Goal: Task Accomplishment & Management: Use online tool/utility

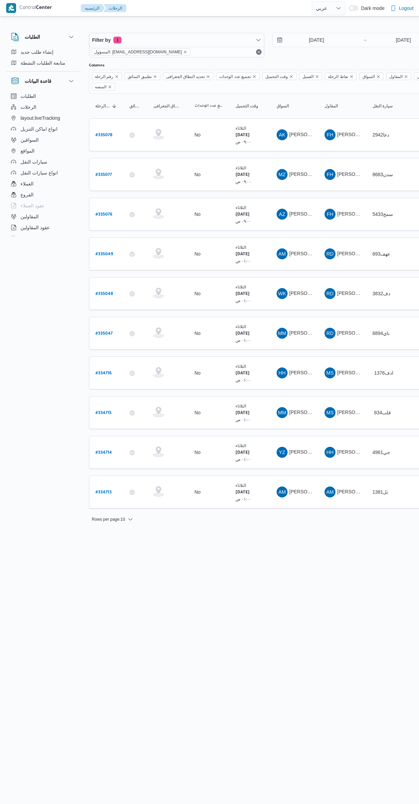
select select "ar"
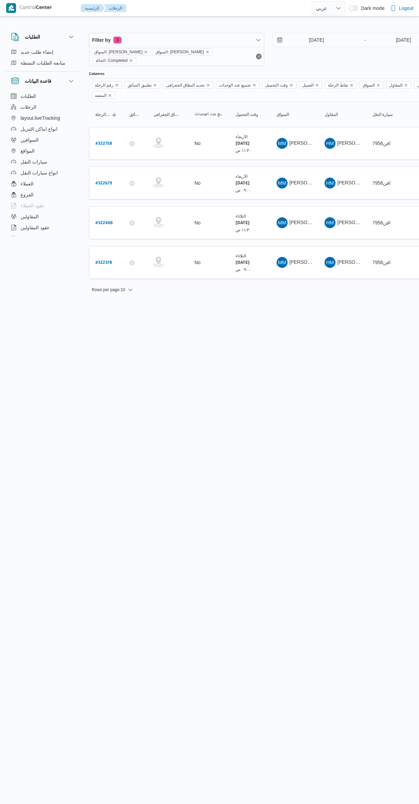
select select "ar"
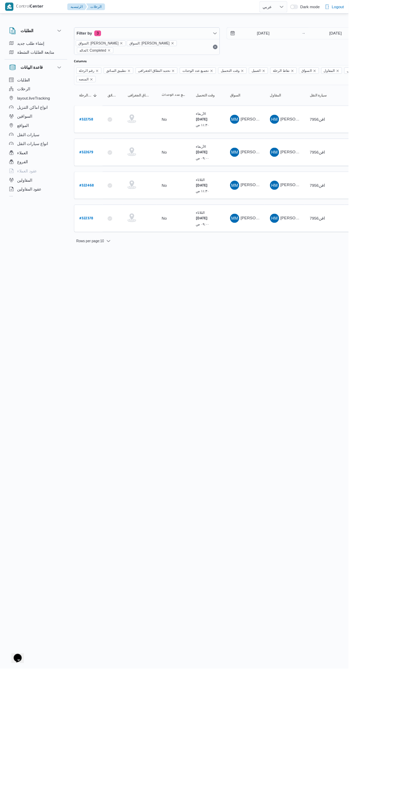
click at [103, 142] on b "# 322758" at bounding box center [103, 144] width 16 height 5
select select "ar"
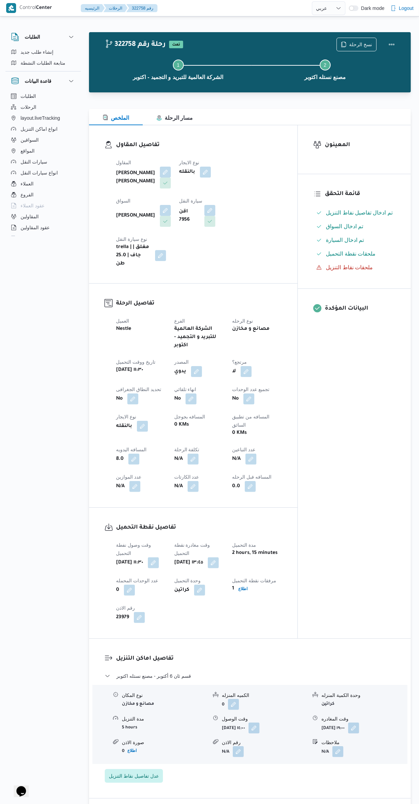
select select "ar"
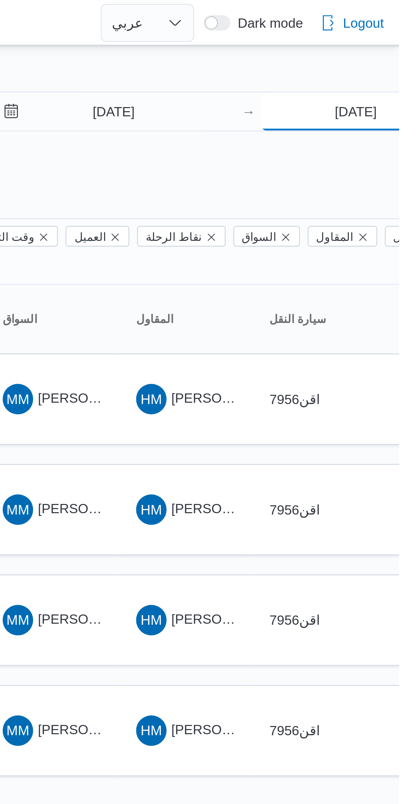
click at [404, 42] on input "[DATE]" at bounding box center [403, 40] width 68 height 14
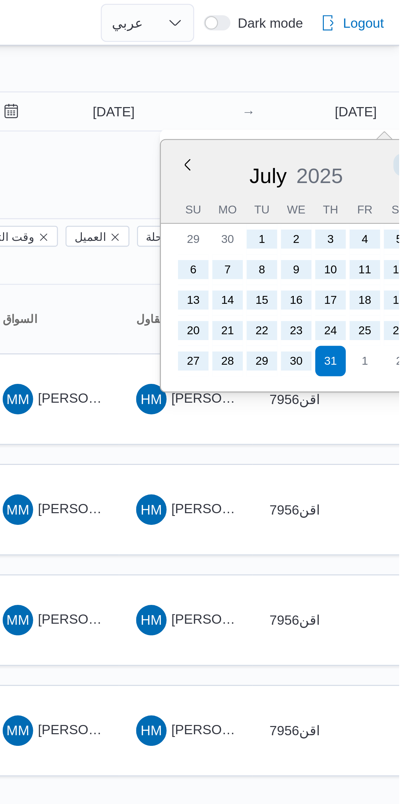
click at [419, 58] on button "Next month" at bounding box center [421, 59] width 7 height 7
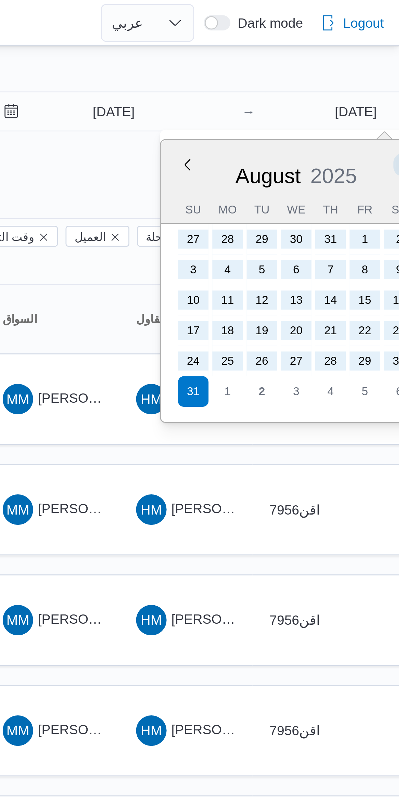
click at [419, 60] on button "Next month" at bounding box center [421, 59] width 7 height 7
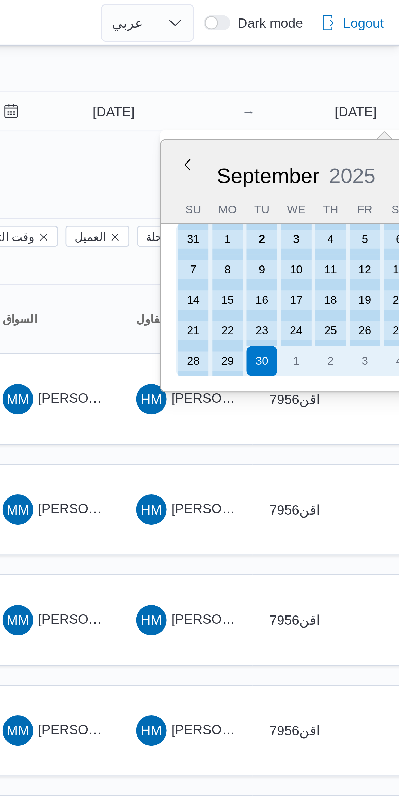
click at [369, 86] on div "2" at bounding box center [369, 85] width 11 height 11
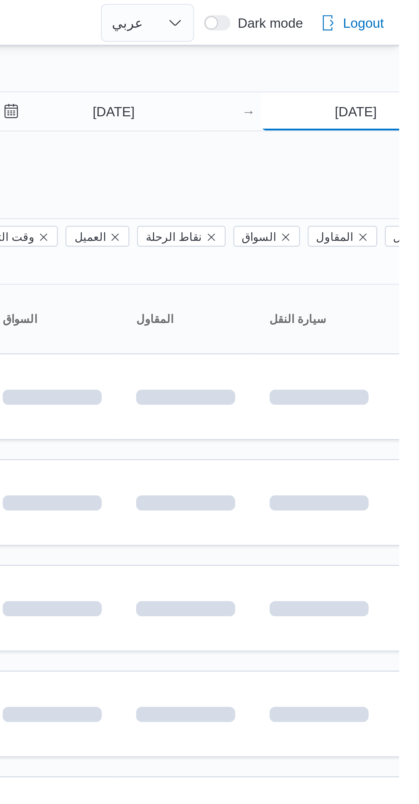
type input "[DATE]"
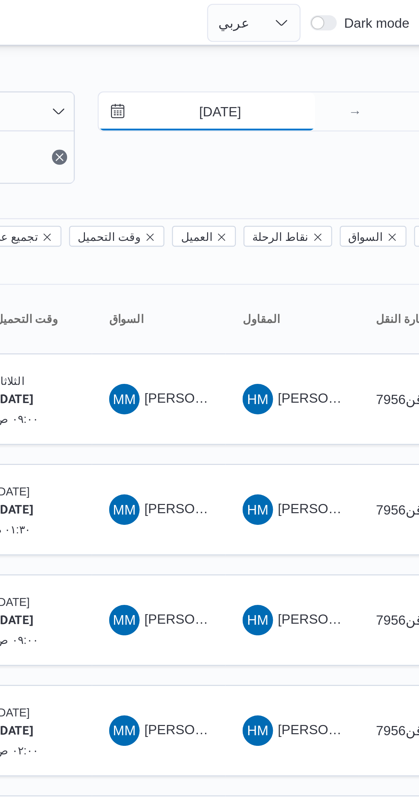
click at [322, 37] on input "[DATE]" at bounding box center [312, 40] width 78 height 14
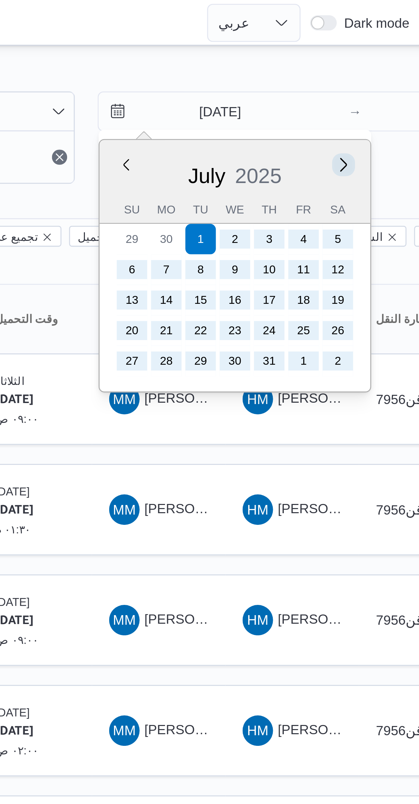
click at [361, 58] on button "Next month" at bounding box center [360, 59] width 7 height 7
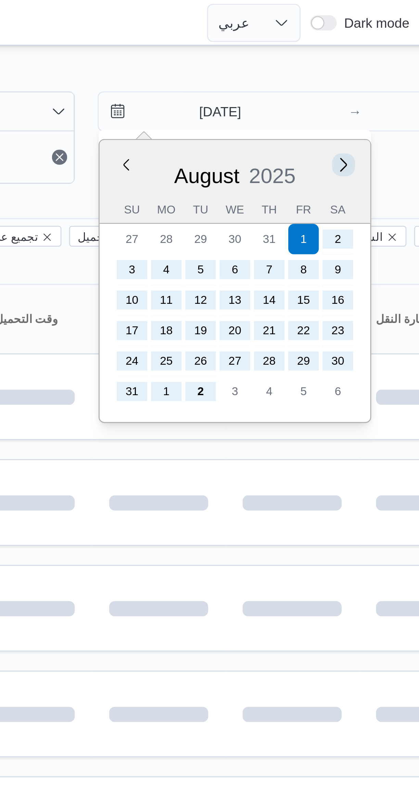
click at [362, 58] on button "Next month" at bounding box center [360, 59] width 7 height 7
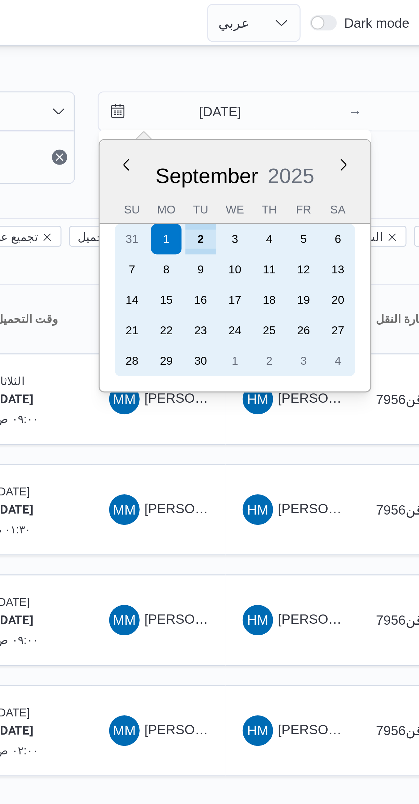
click at [309, 86] on div "2" at bounding box center [309, 85] width 11 height 11
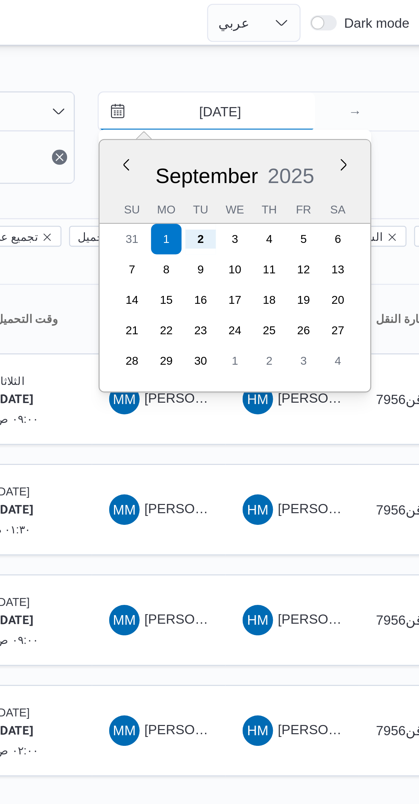
type input "[DATE]"
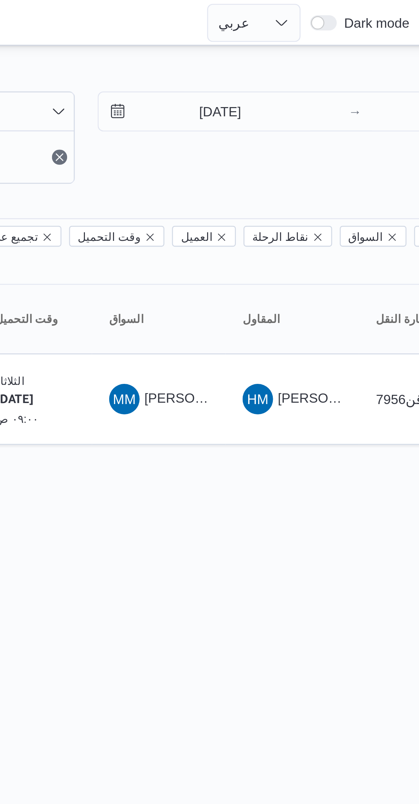
click at [348, 21] on div "Filter by 3 السواق: [PERSON_NAME] السواق: [PERSON_NAME] الحالة: Completed [DATE…" at bounding box center [205, 101] width 419 height 166
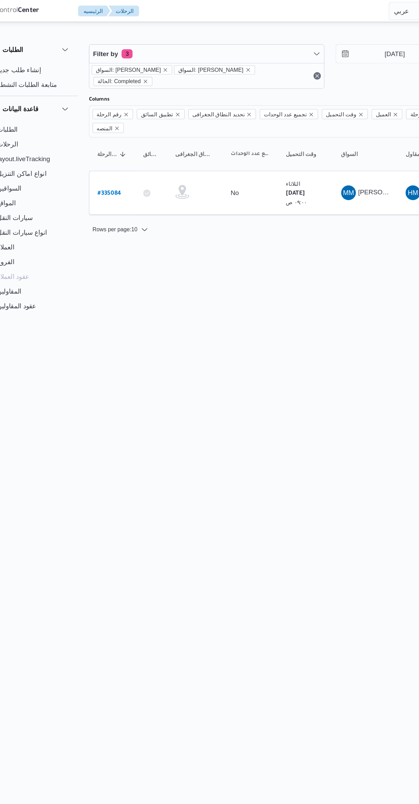
click at [108, 142] on b "# 335084" at bounding box center [103, 144] width 17 height 5
select select "ar"
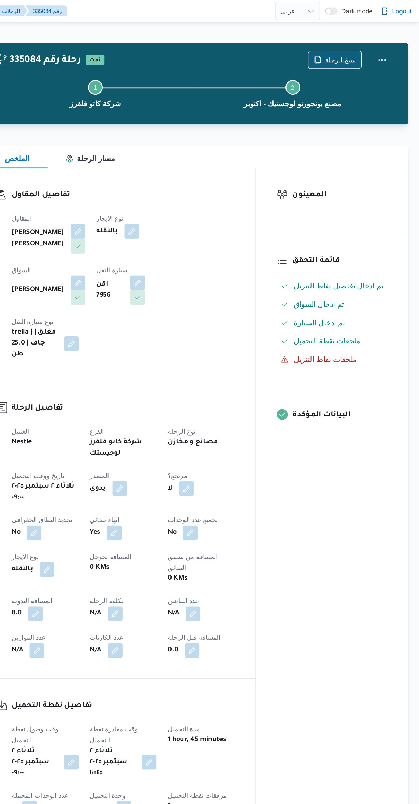
click at [362, 45] on span "نسخ الرحلة" at bounding box center [360, 44] width 23 height 8
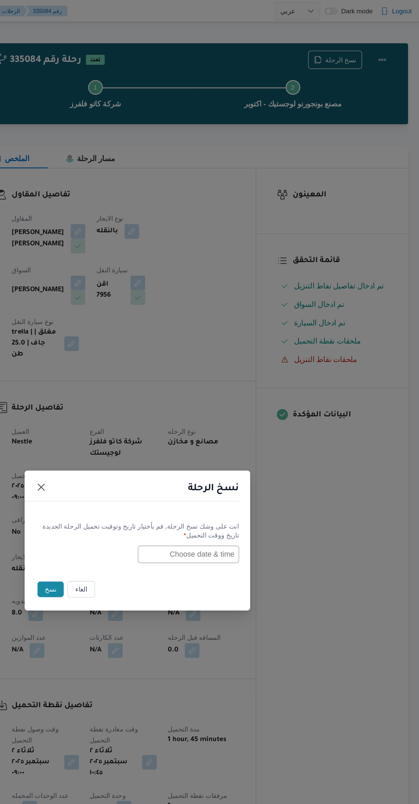
click at [265, 412] on input "text" at bounding box center [247, 412] width 75 height 13
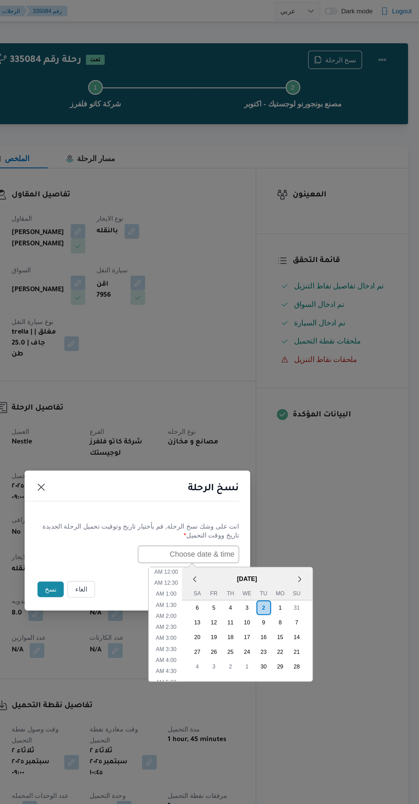
scroll to position [232, 0]
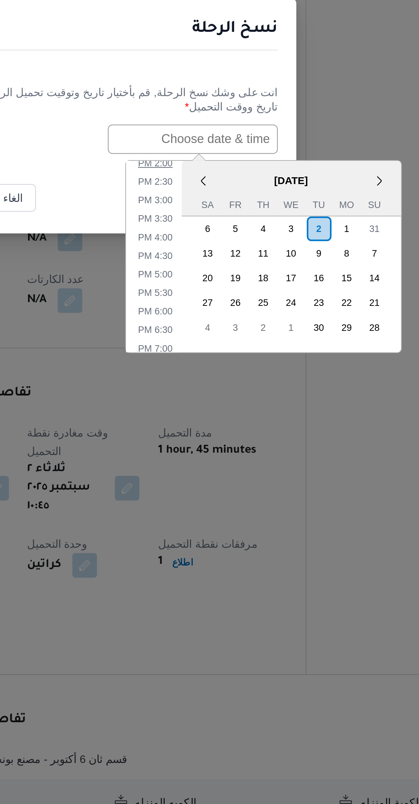
click at [235, 421] on li "2:00 PM" at bounding box center [230, 423] width 21 height 7
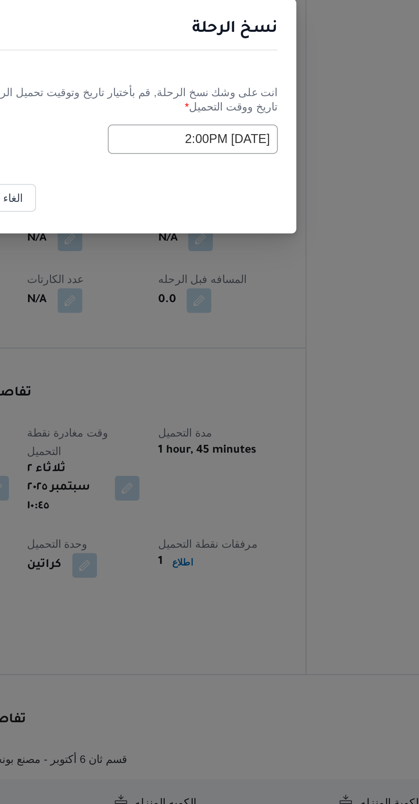
click at [227, 413] on input "[DATE] 2:00PM" at bounding box center [247, 412] width 75 height 13
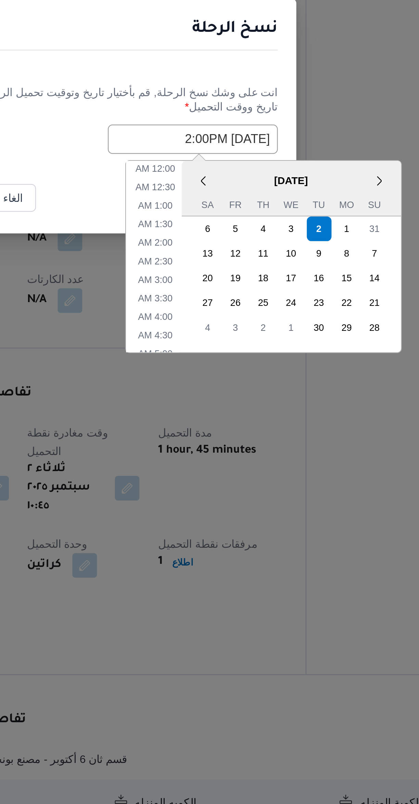
scroll to position [191, 0]
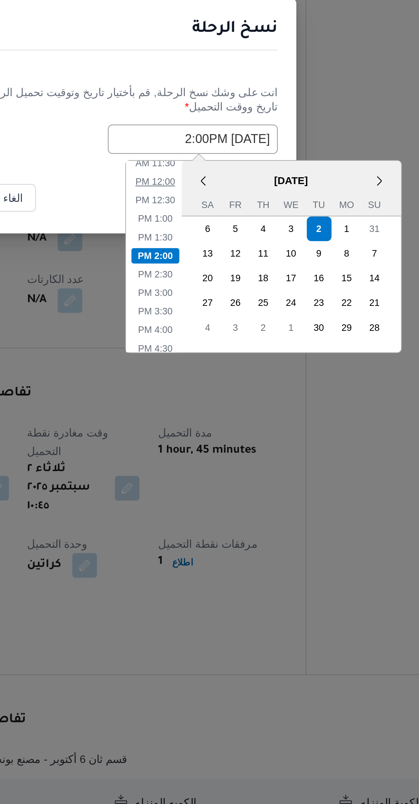
click at [231, 430] on li "12:00 PM" at bounding box center [230, 431] width 23 height 7
type input "[DATE] 12:00PM"
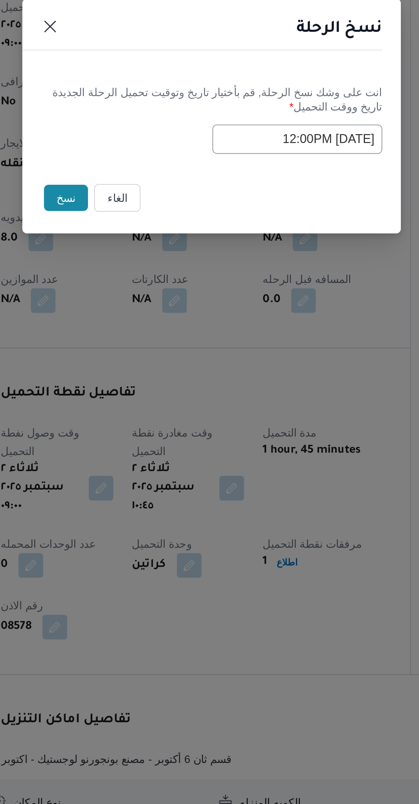
click at [145, 438] on button "نسخ" at bounding box center [145, 439] width 20 height 12
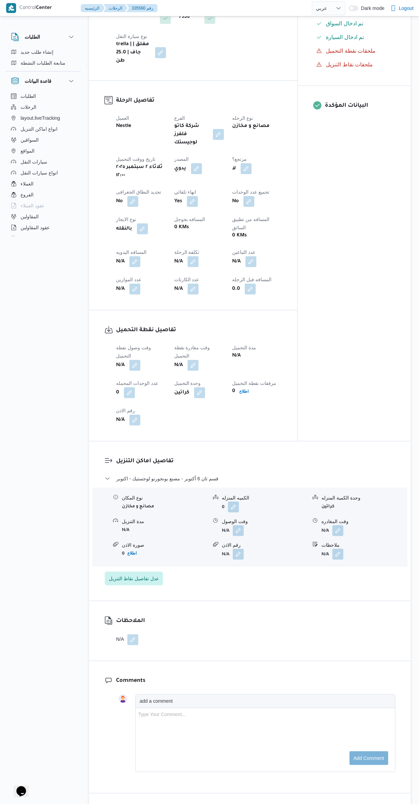
scroll to position [209, 0]
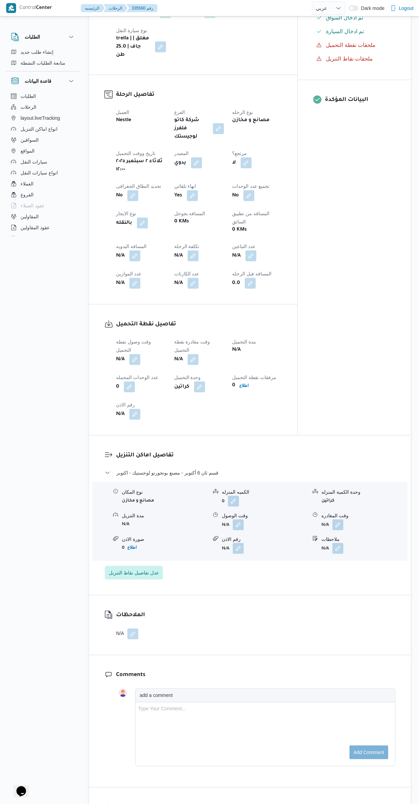
click at [135, 354] on button "button" at bounding box center [134, 359] width 11 height 11
click at [128, 327] on input "وقت وصول نفطة التحميل" at bounding box center [117, 327] width 78 height 14
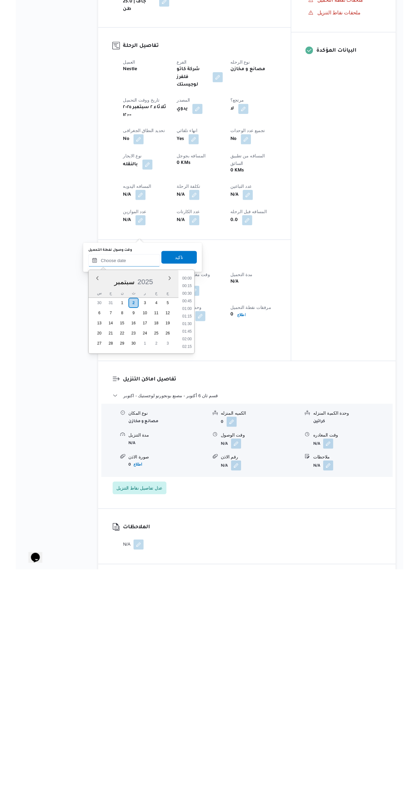
scroll to position [501, 0]
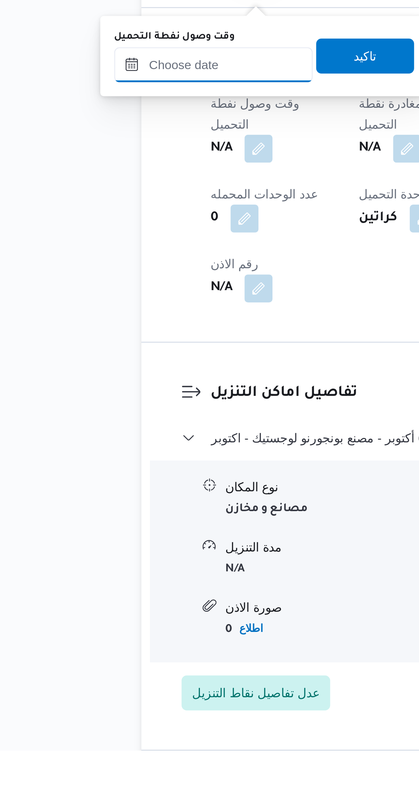
click at [132, 536] on input "وقت وصول نفطة التحميل" at bounding box center [117, 536] width 78 height 14
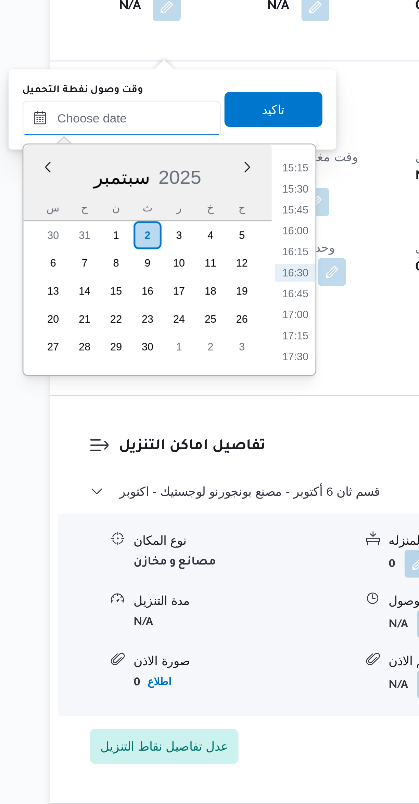
scroll to position [6, 0]
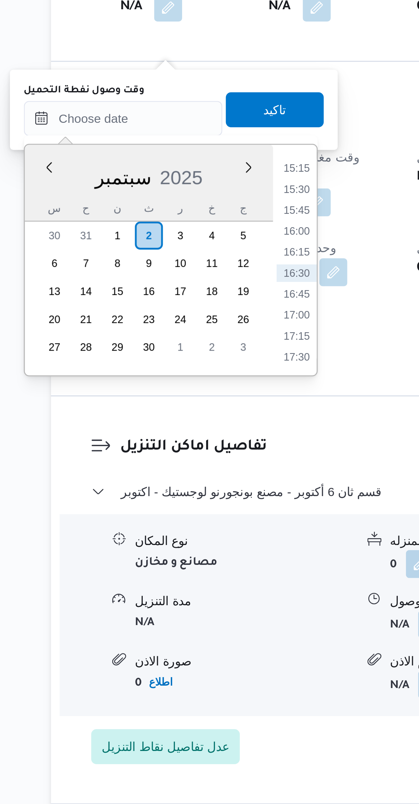
click at [186, 555] on li "15:30" at bounding box center [185, 557] width 16 height 7
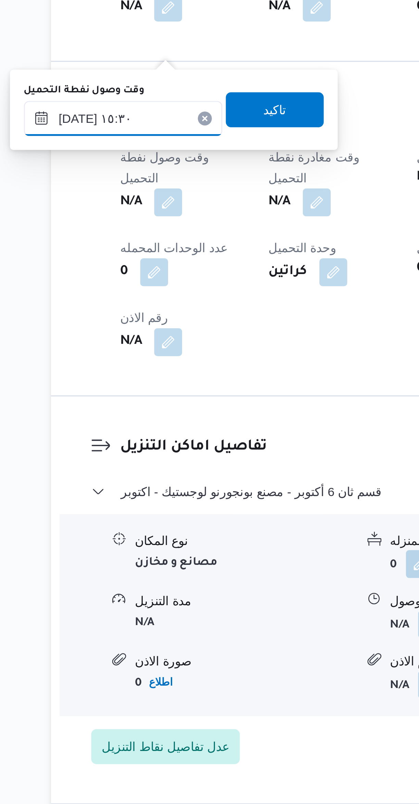
click at [132, 529] on input "[DATE] ١٥:٣٠" at bounding box center [117, 530] width 78 height 14
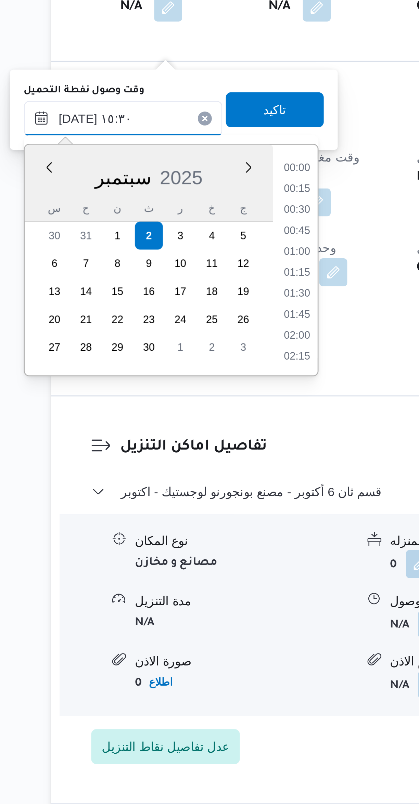
scroll to position [468, 0]
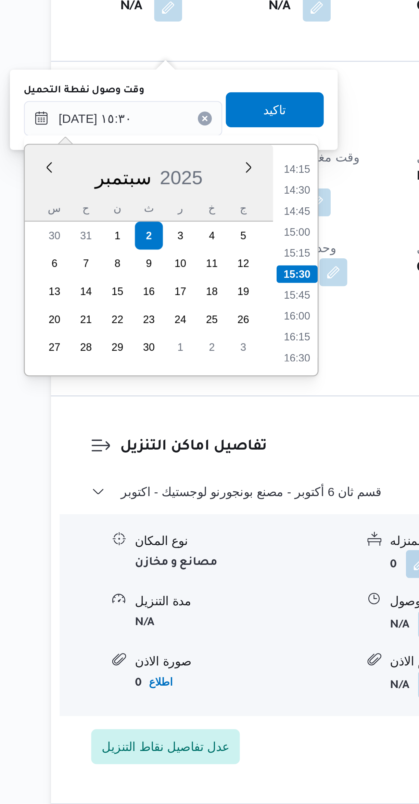
click at [188, 548] on li "14:15" at bounding box center [185, 549] width 16 height 7
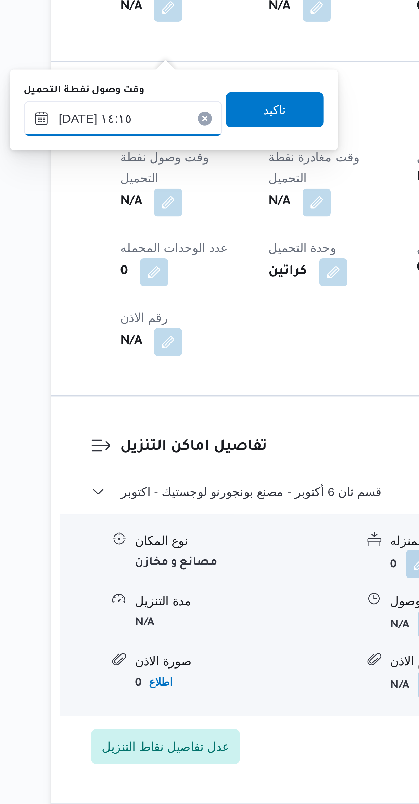
click at [130, 528] on input "[DATE] ١٤:١٥" at bounding box center [117, 530] width 78 height 14
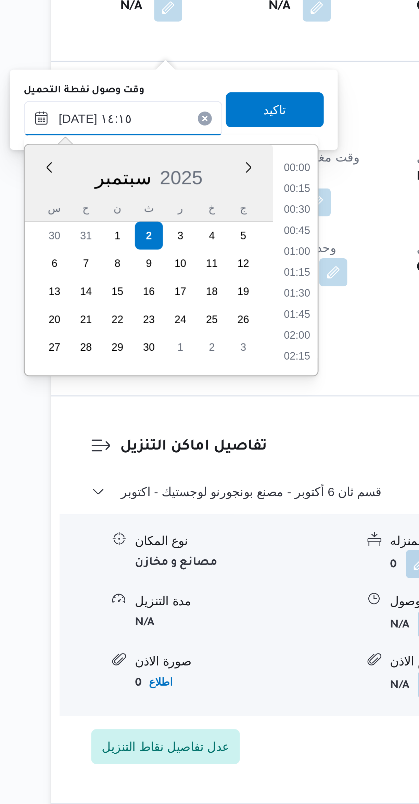
scroll to position [426, 0]
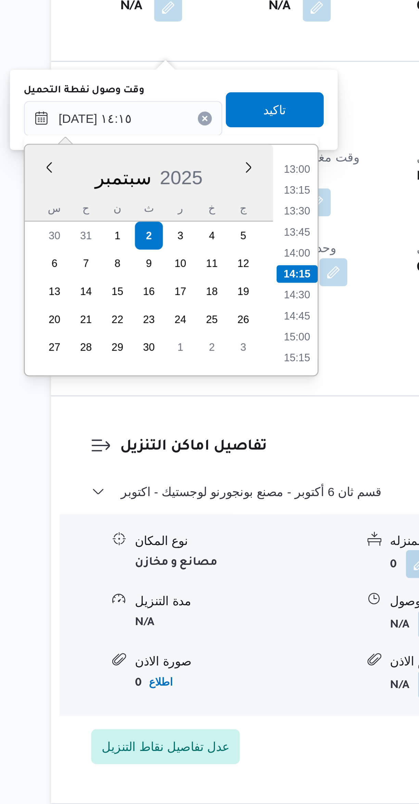
click at [184, 550] on li "13:00" at bounding box center [185, 549] width 16 height 7
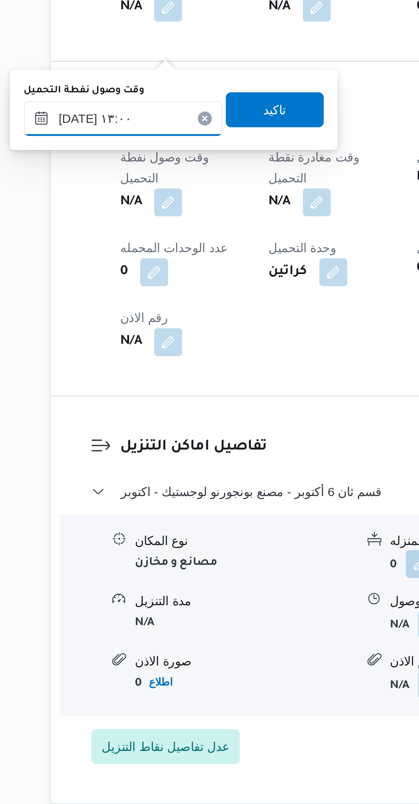
click at [133, 529] on input "[DATE] ١٣:٠٠" at bounding box center [117, 530] width 78 height 14
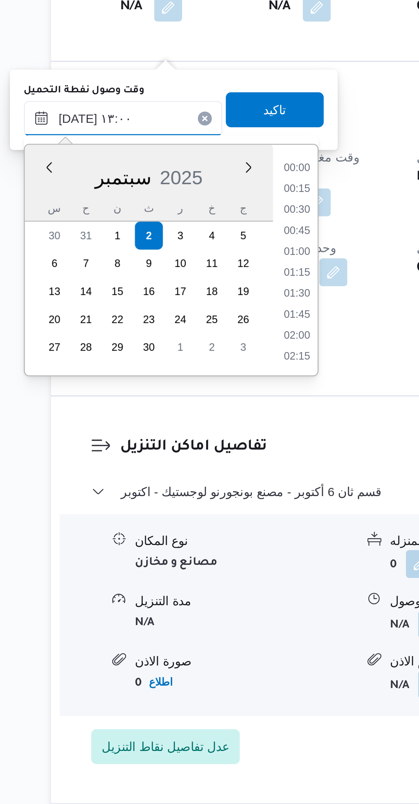
scroll to position [385, 0]
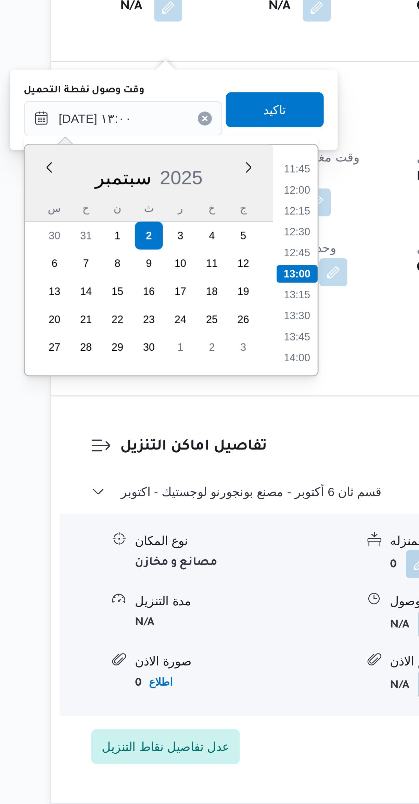
click at [188, 556] on li "12:00" at bounding box center [185, 557] width 16 height 7
type input "[DATE] ١٢:٠٠"
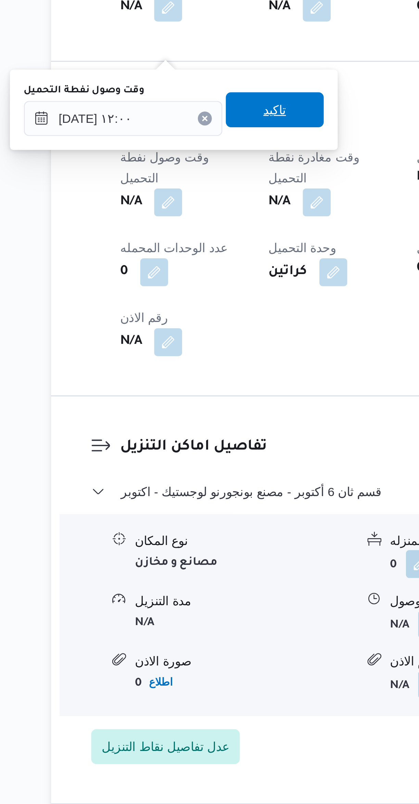
click at [185, 525] on span "تاكيد" at bounding box center [176, 526] width 38 height 14
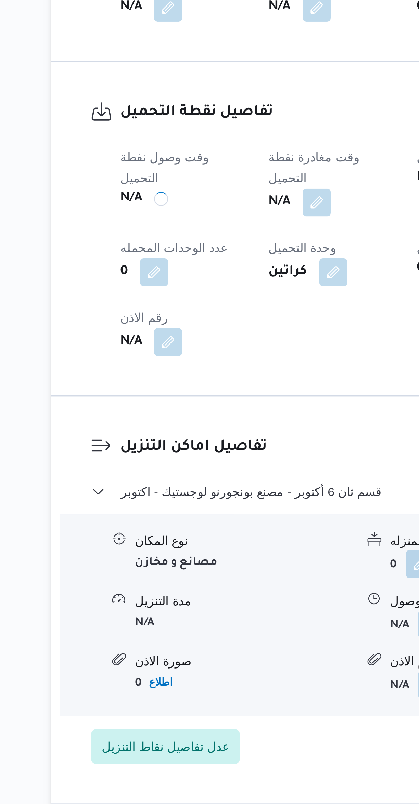
scroll to position [6, 0]
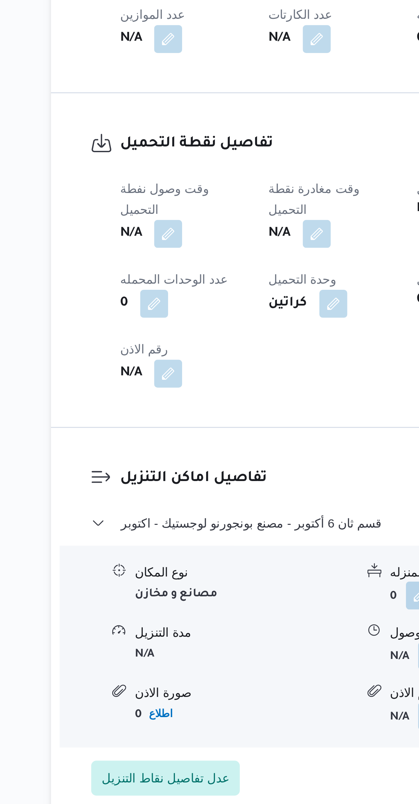
click at [201, 542] on span "وقت مغادرة نقطة التحميل" at bounding box center [192, 549] width 36 height 14
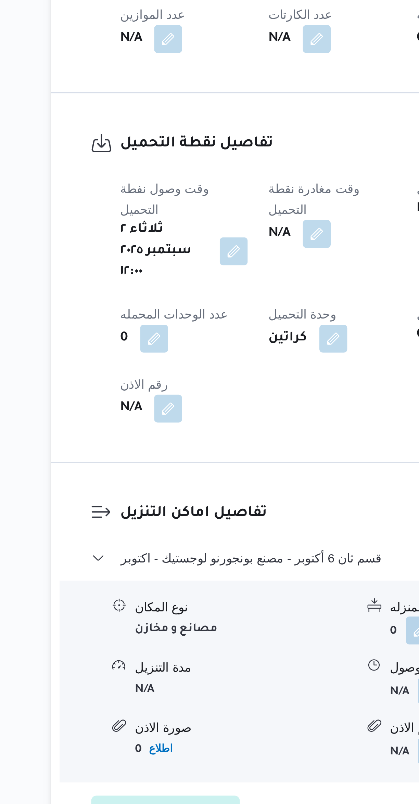
click at [199, 557] on button "button" at bounding box center [193, 562] width 11 height 11
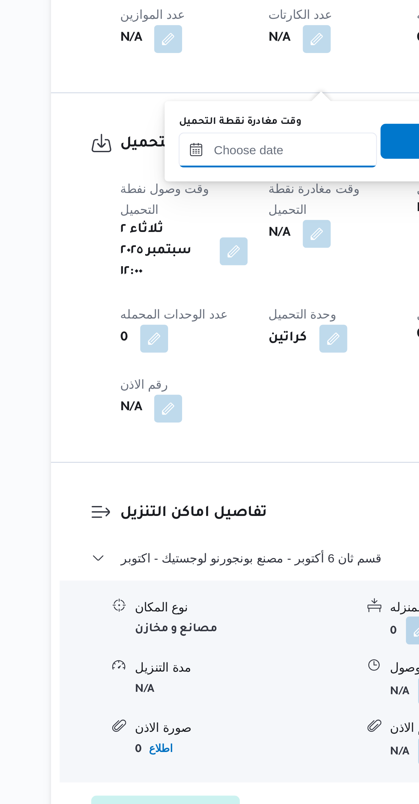
click at [190, 531] on input "وقت مغادرة نقطة التحميل" at bounding box center [178, 530] width 78 height 14
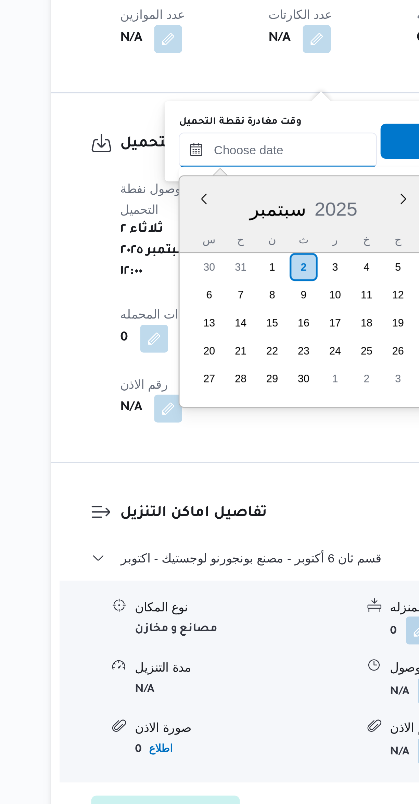
scroll to position [0, 0]
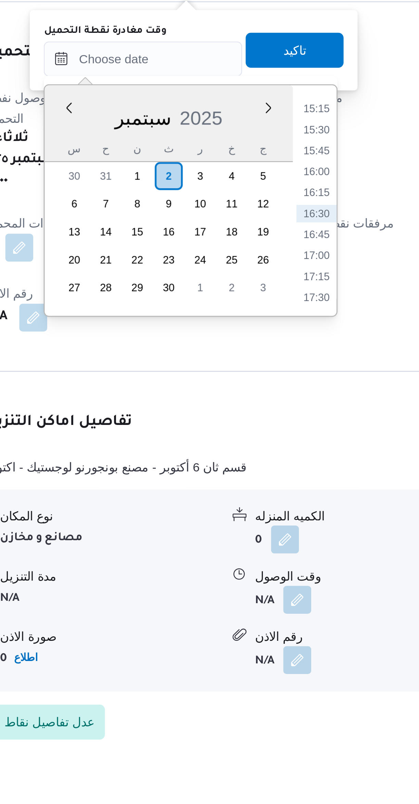
click at [248, 593] on li "16:30" at bounding box center [246, 596] width 16 height 7
type input "[DATE] ١٦:٣٠"
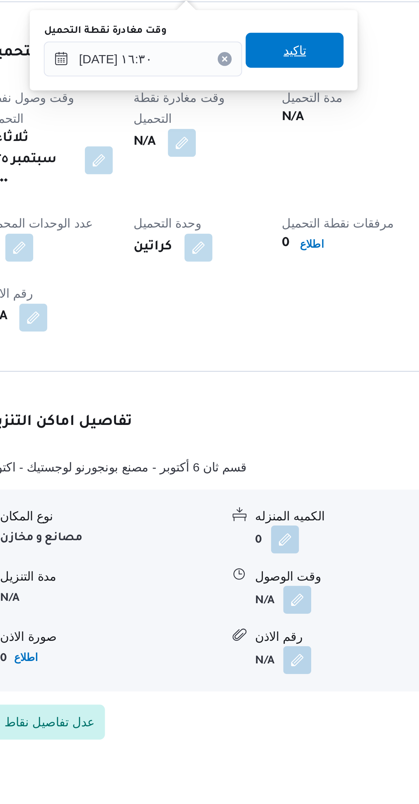
click at [249, 533] on span "تاكيد" at bounding box center [237, 532] width 38 height 14
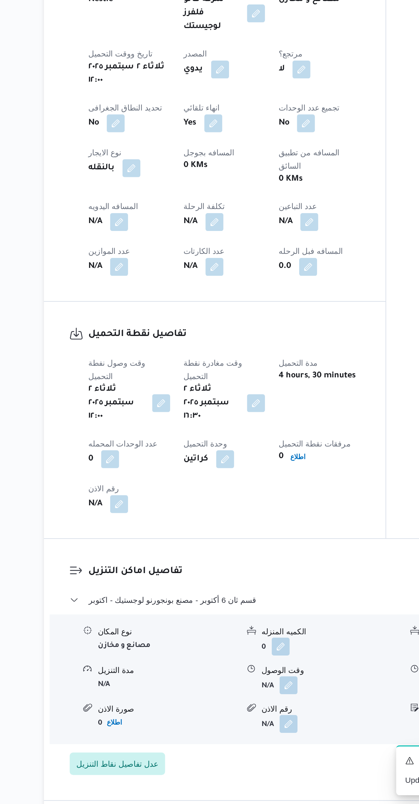
scroll to position [17, 0]
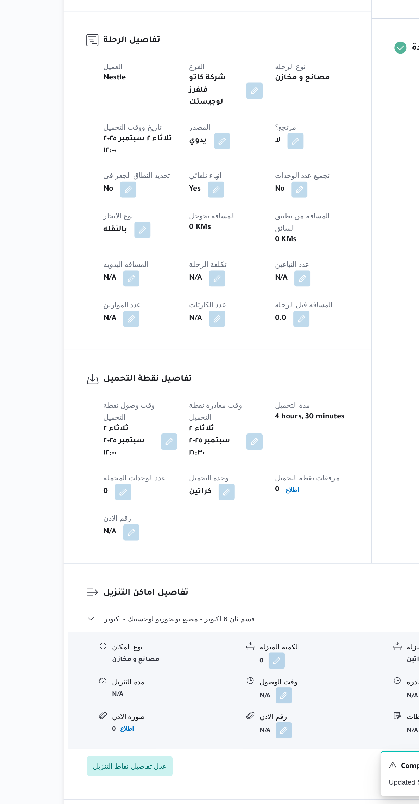
click at [139, 615] on button "button" at bounding box center [134, 620] width 11 height 11
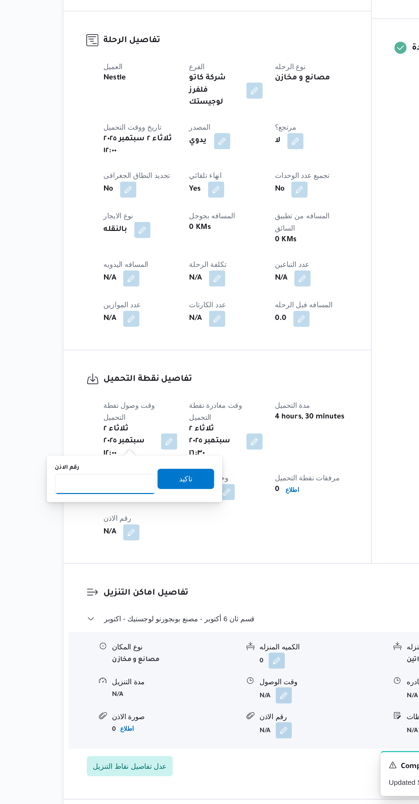
click at [133, 585] on input "رقم الاذن" at bounding box center [117, 587] width 68 height 14
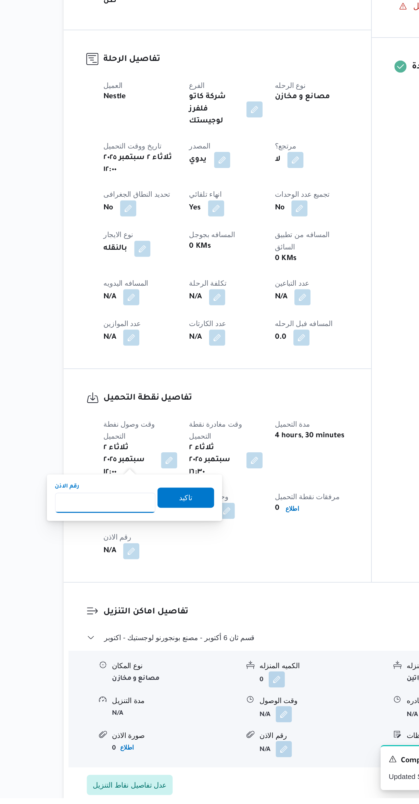
type input "8"
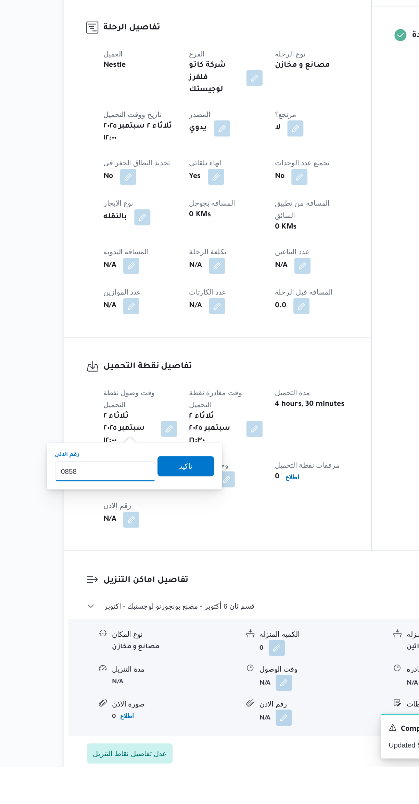
type input "08583"
click at [176, 597] on span "تاكيد" at bounding box center [172, 601] width 38 height 14
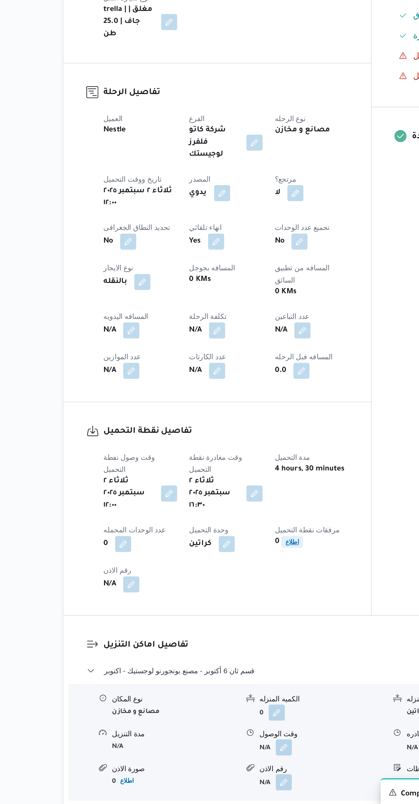
click at [248, 606] on b "اطلاع" at bounding box center [243, 608] width 9 height 5
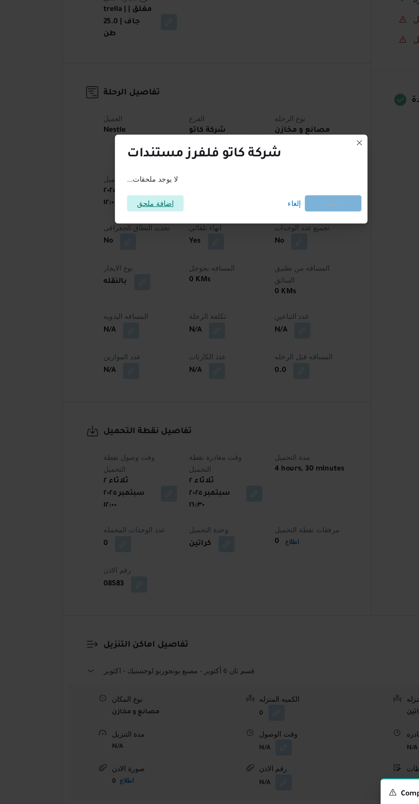
click at [164, 378] on span "اضافة ملحق" at bounding box center [151, 378] width 38 height 11
click at [163, 374] on span "اضافة ملحق" at bounding box center [151, 378] width 38 height 11
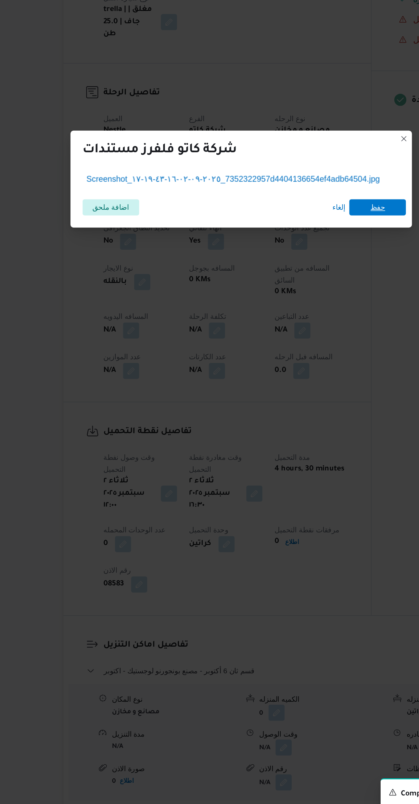
click at [303, 378] on span "حفظ" at bounding box center [302, 381] width 38 height 11
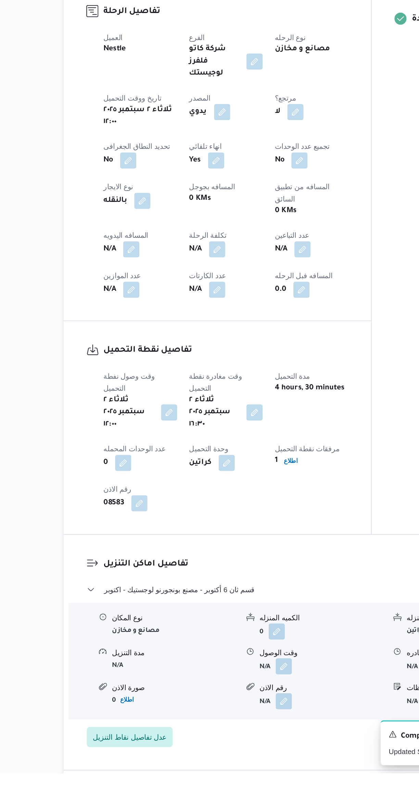
scroll to position [16, 0]
click at [241, 726] on button "button" at bounding box center [238, 731] width 11 height 11
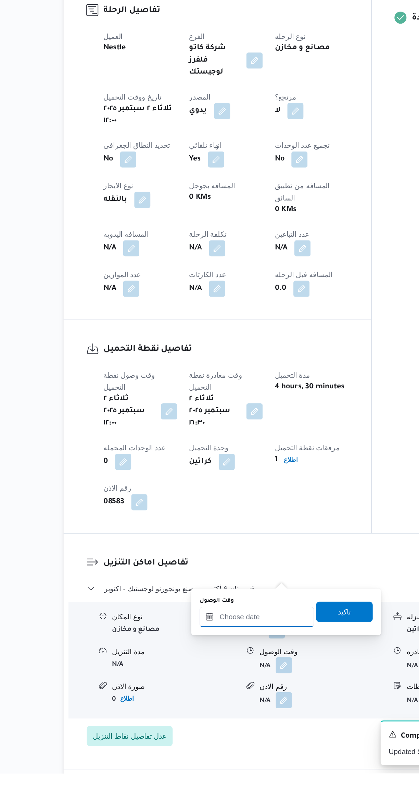
click at [226, 700] on input "وقت الوصول" at bounding box center [220, 698] width 78 height 14
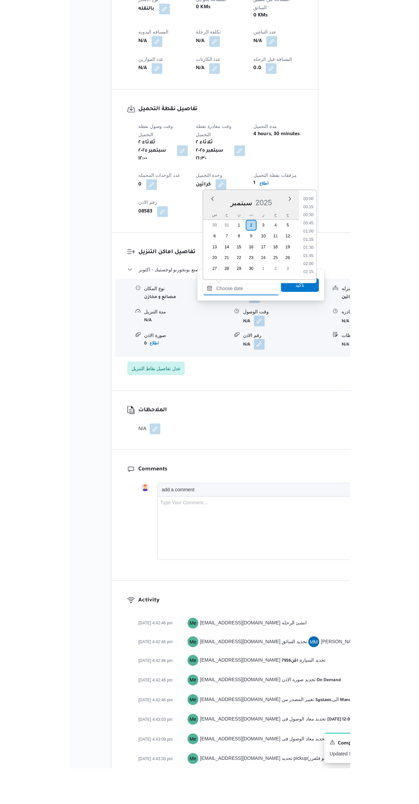
scroll to position [501, 0]
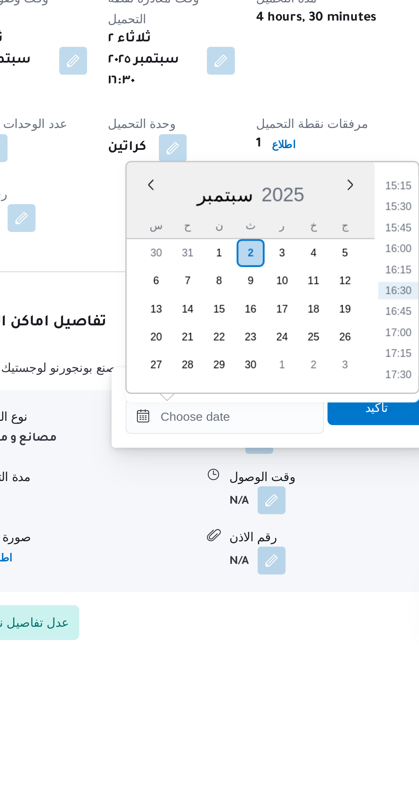
click at [286, 682] on li "17:00" at bounding box center [288, 681] width 16 height 7
type input "[DATE] ١٧:٠٠"
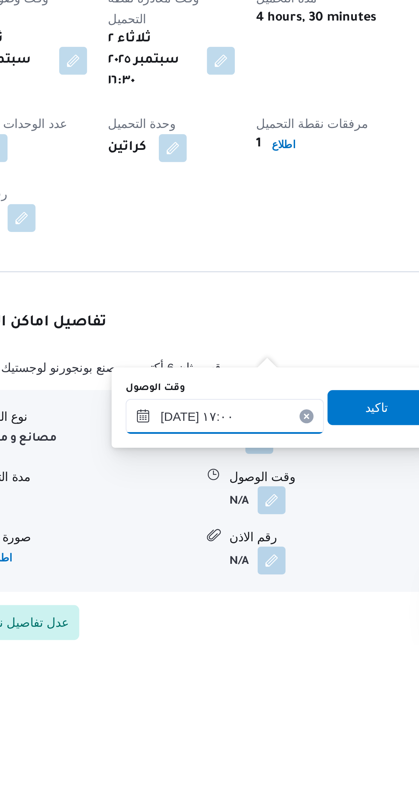
scroll to position [0, 0]
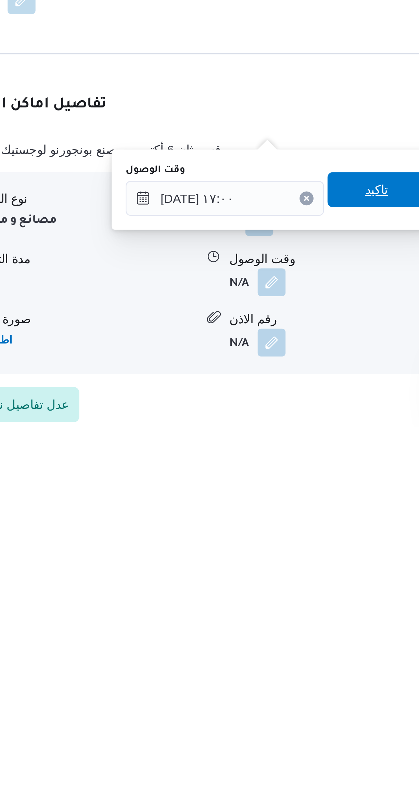
click at [279, 708] on span "تاكيد" at bounding box center [279, 711] width 38 height 14
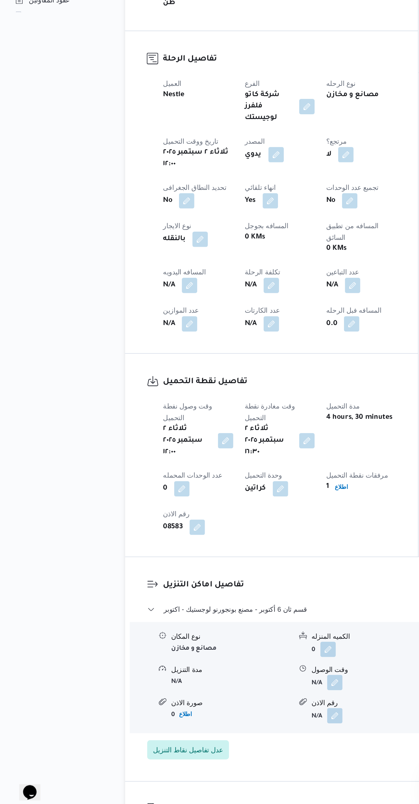
scroll to position [33, 0]
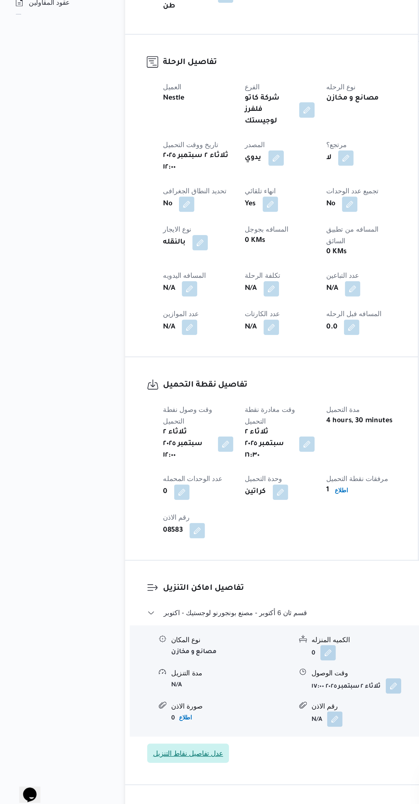
click at [148, 758] on span "عدل تفاصيل نقاط التنزيل" at bounding box center [134, 762] width 50 height 8
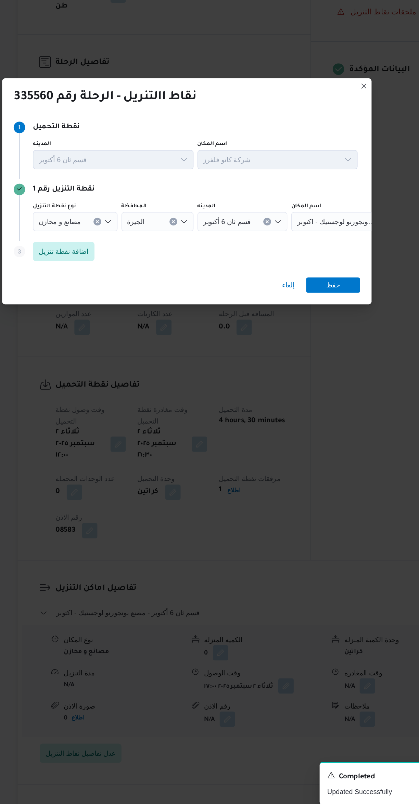
click at [308, 380] on span "مصنع بونجورنو لوجستيك - اكتوبر" at bounding box center [315, 384] width 55 height 8
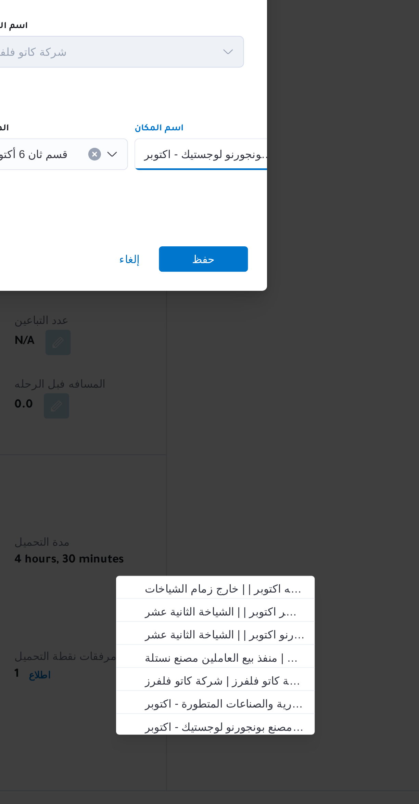
scroll to position [0, 0]
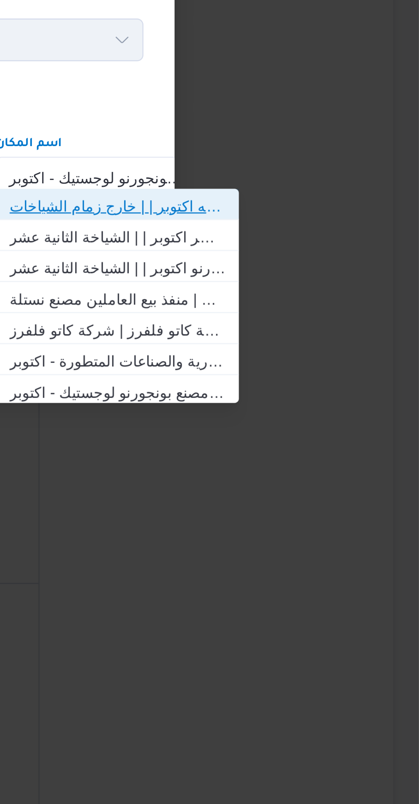
click at [342, 395] on span "مصنع نستله اكتوبر | | خارج زمام الشياخات" at bounding box center [322, 392] width 69 height 8
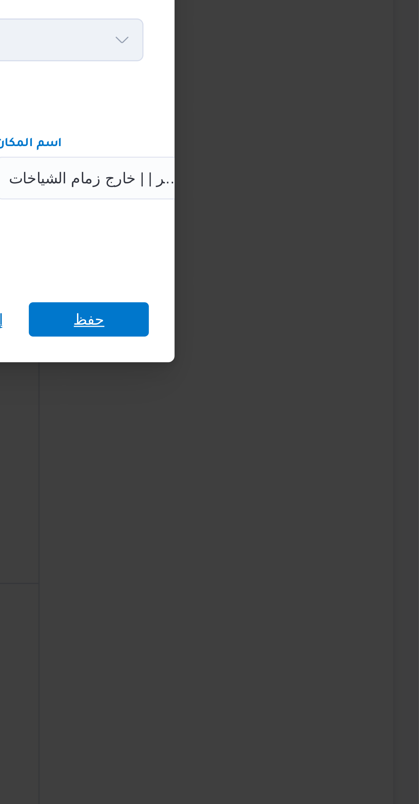
click at [328, 427] on span "حفظ" at bounding box center [313, 428] width 38 height 11
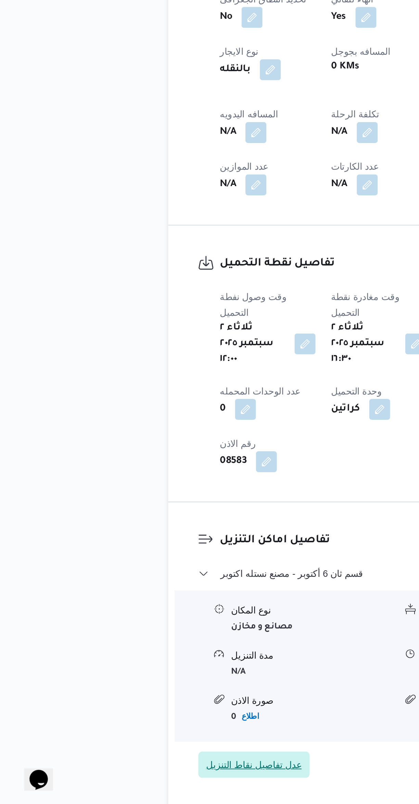
scroll to position [11, 0]
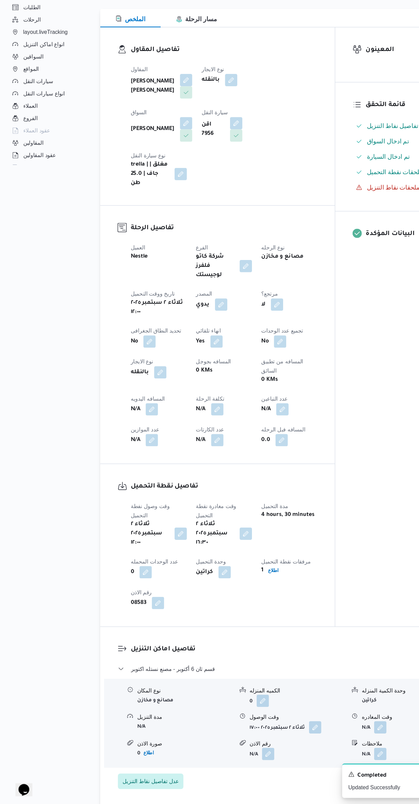
click at [135, 448] on button "button" at bounding box center [134, 453] width 11 height 11
click at [125, 426] on input "المسافه اليدويه" at bounding box center [117, 429] width 68 height 14
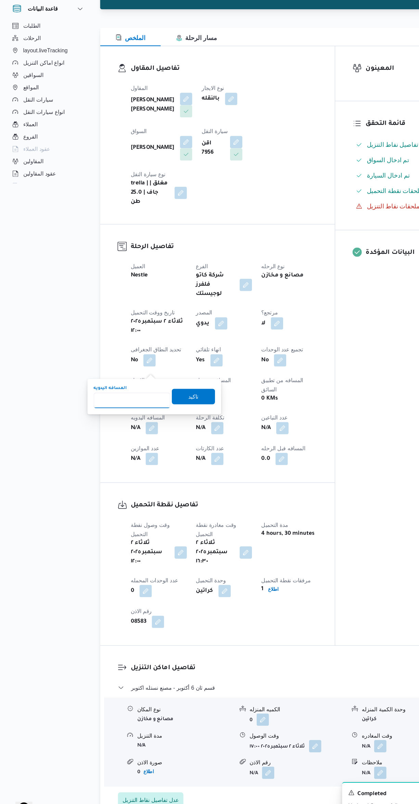
type input "8"
click at [182, 429] on span "تاكيد" at bounding box center [172, 426] width 38 height 14
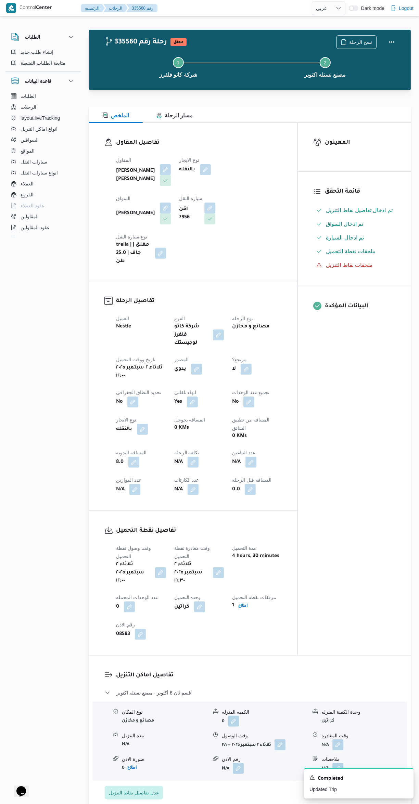
scroll to position [2, 0]
select select "ar"
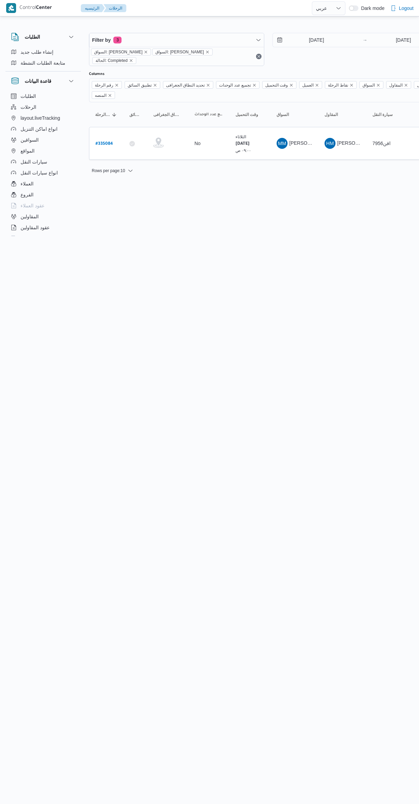
select select "ar"
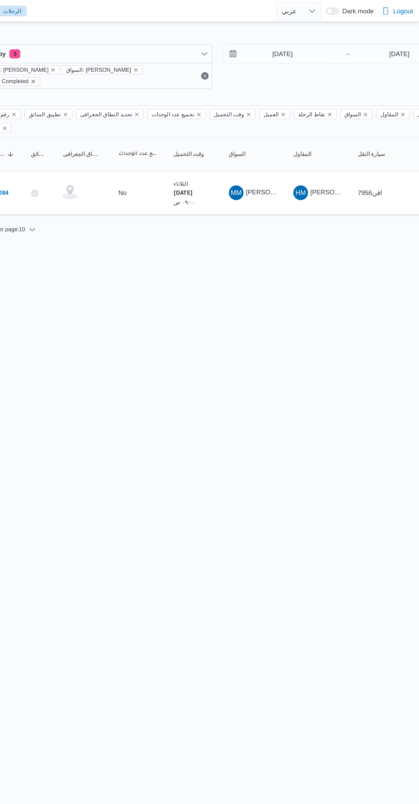
click at [133, 59] on icon "remove selected entity" at bounding box center [131, 61] width 4 height 4
